Goal: Task Accomplishment & Management: Use online tool/utility

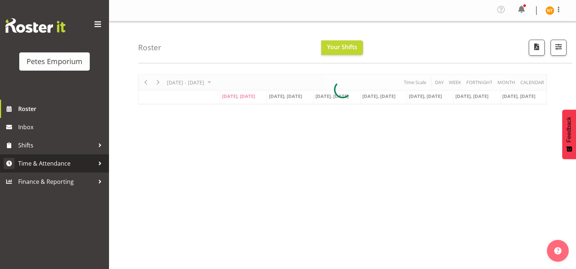
click at [44, 162] on span "Time & Attendance" at bounding box center [56, 163] width 76 height 11
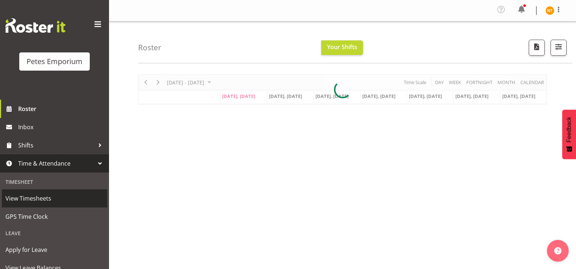
click at [27, 198] on span "View Timesheets" at bounding box center [54, 198] width 98 height 11
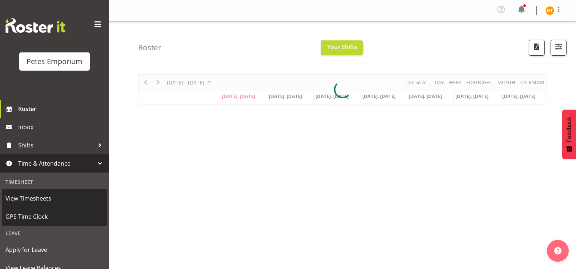
click at [30, 216] on span "GPS Time Clock" at bounding box center [54, 216] width 98 height 11
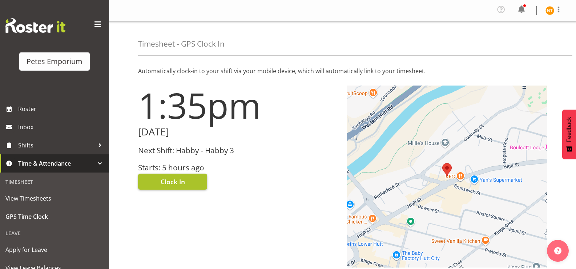
click at [173, 183] on span "Clock In" at bounding box center [173, 181] width 24 height 9
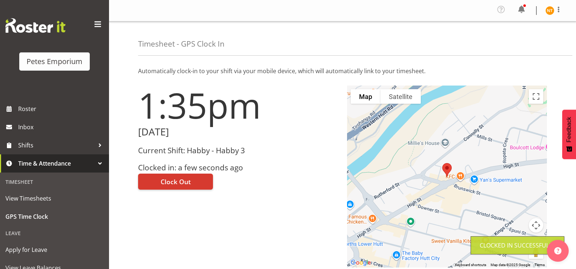
click at [551, 13] on img at bounding box center [550, 10] width 9 height 9
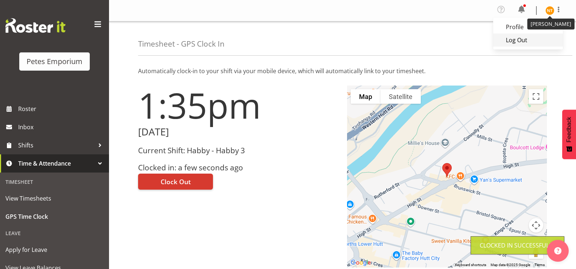
click at [517, 40] on link "Log Out" at bounding box center [528, 39] width 70 height 13
